Goal: Information Seeking & Learning: Learn about a topic

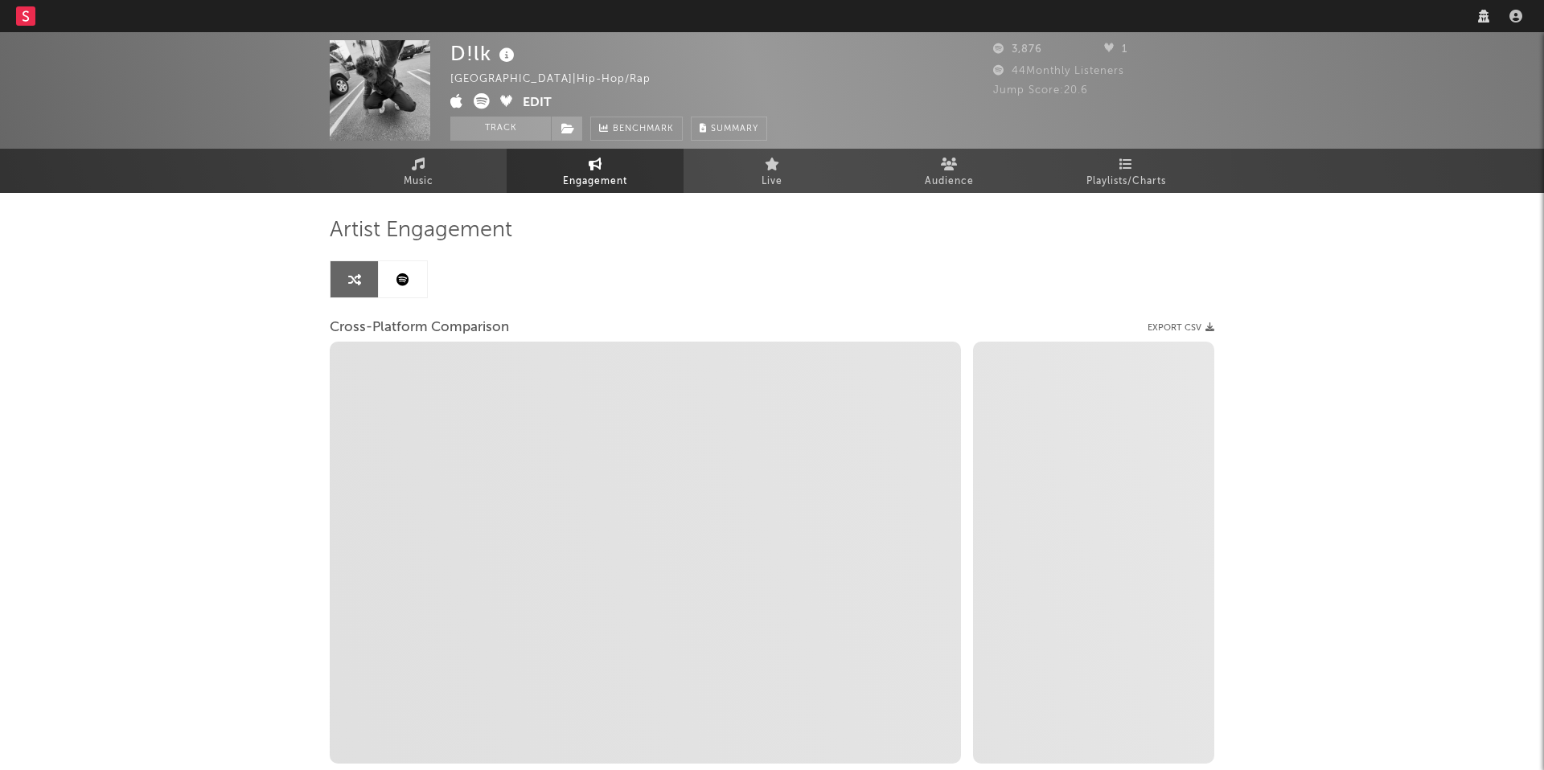
select select "1w"
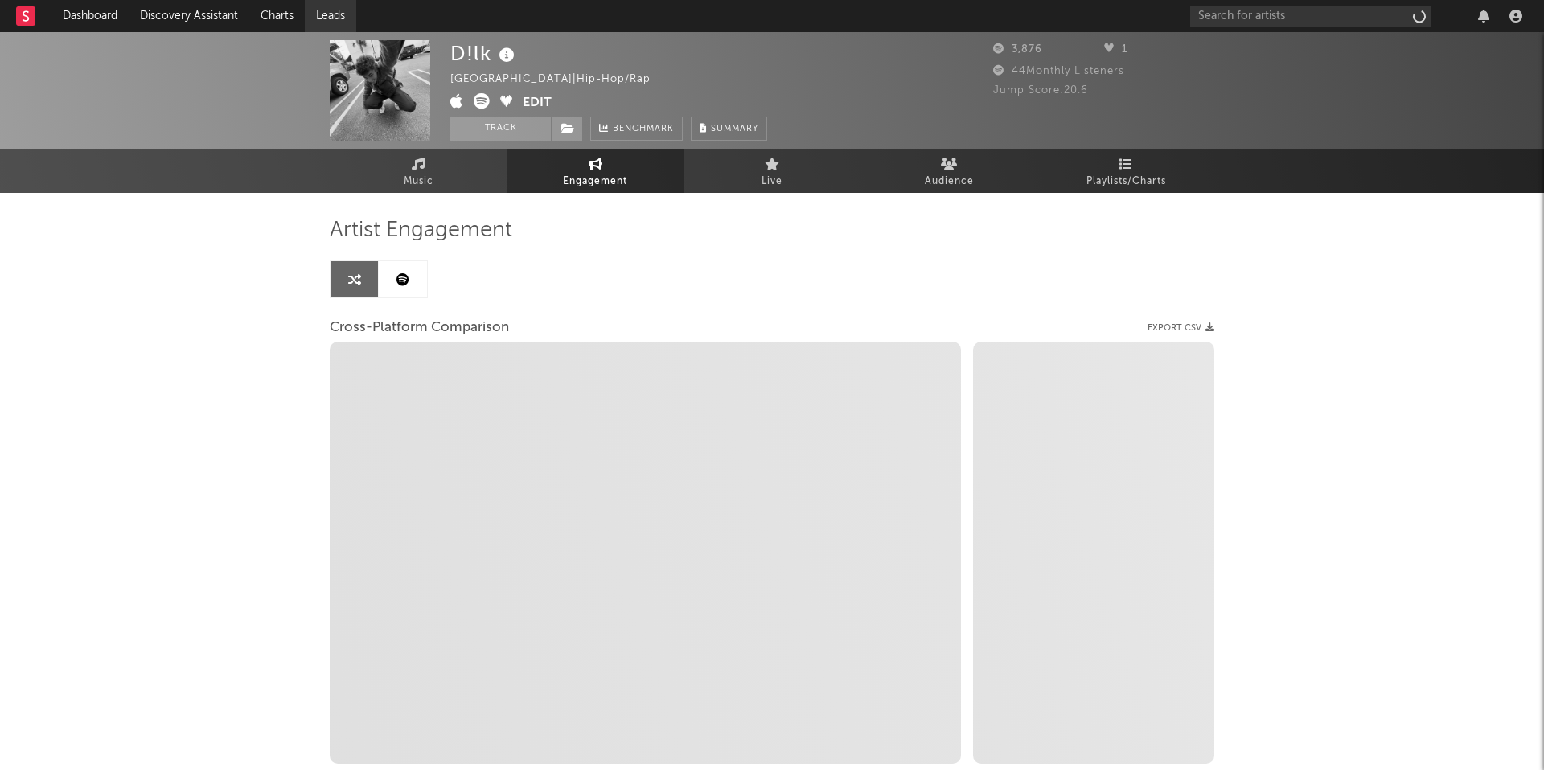
click at [331, 23] on link "Leads" at bounding box center [330, 16] width 51 height 32
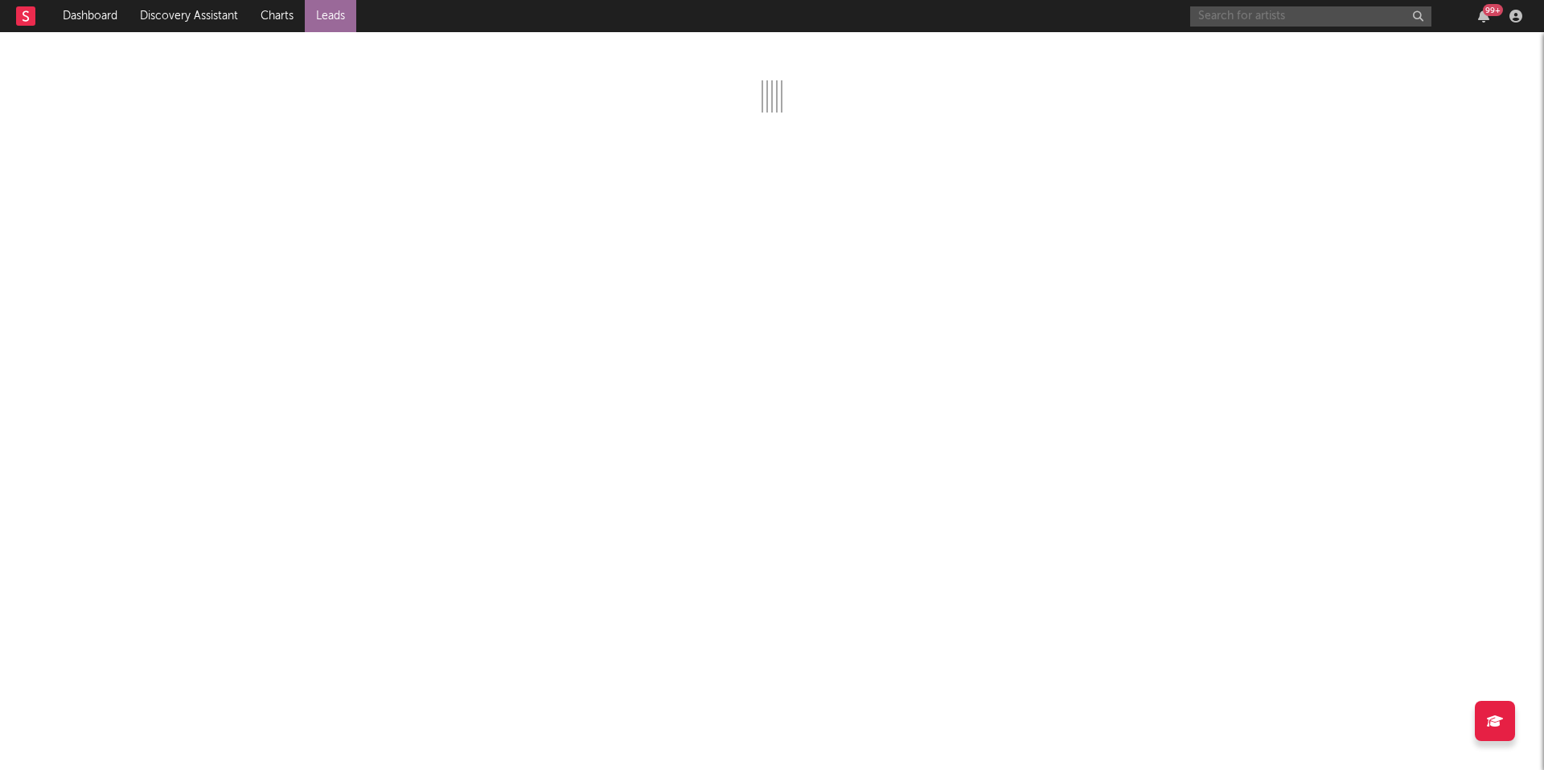
click at [1238, 10] on input "text" at bounding box center [1310, 16] width 241 height 20
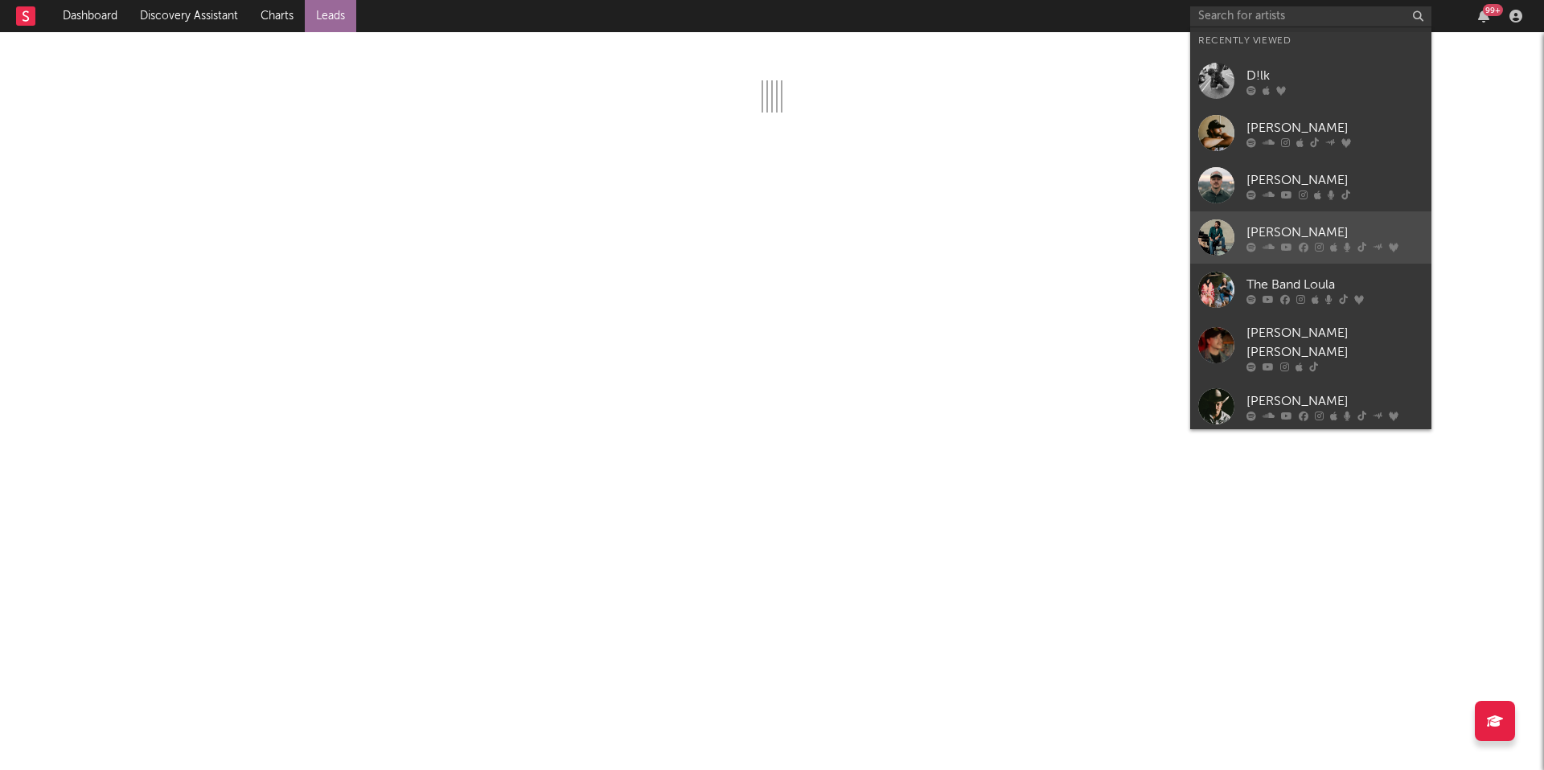
click at [1285, 239] on div "[PERSON_NAME]" at bounding box center [1334, 232] width 177 height 19
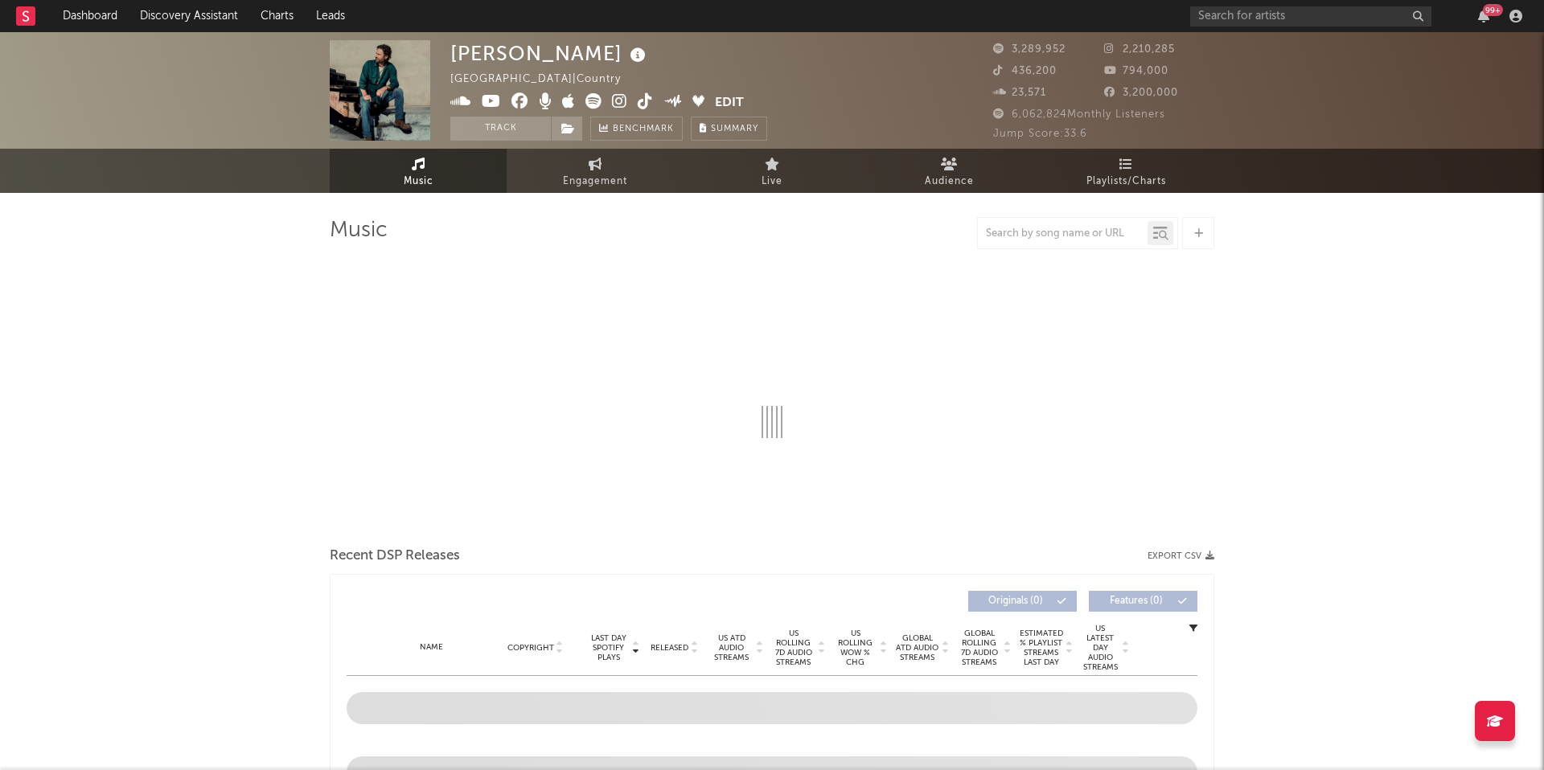
click at [639, 98] on icon at bounding box center [645, 101] width 15 height 16
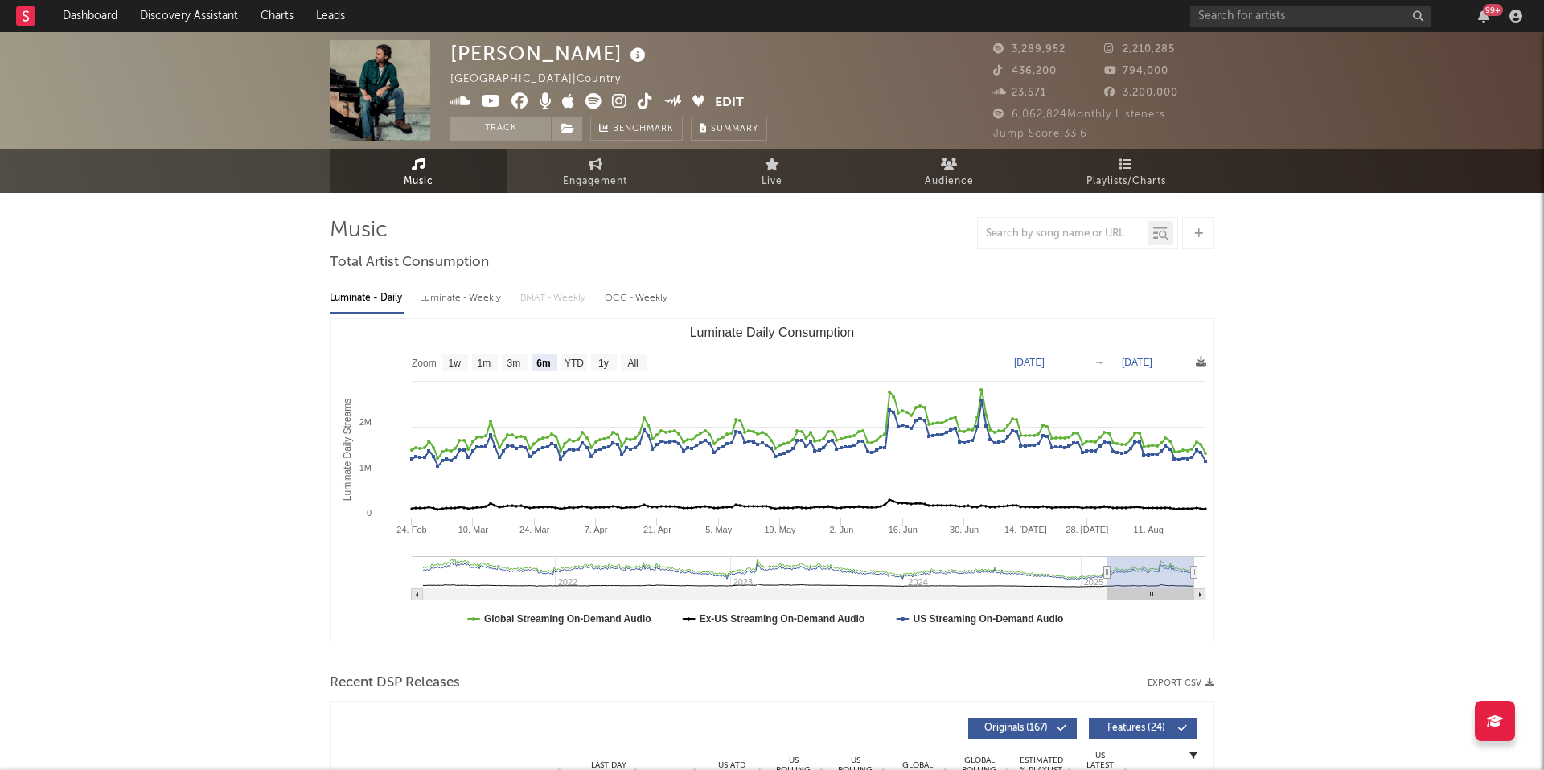
select select "6m"
